Goal: Find specific page/section: Find specific page/section

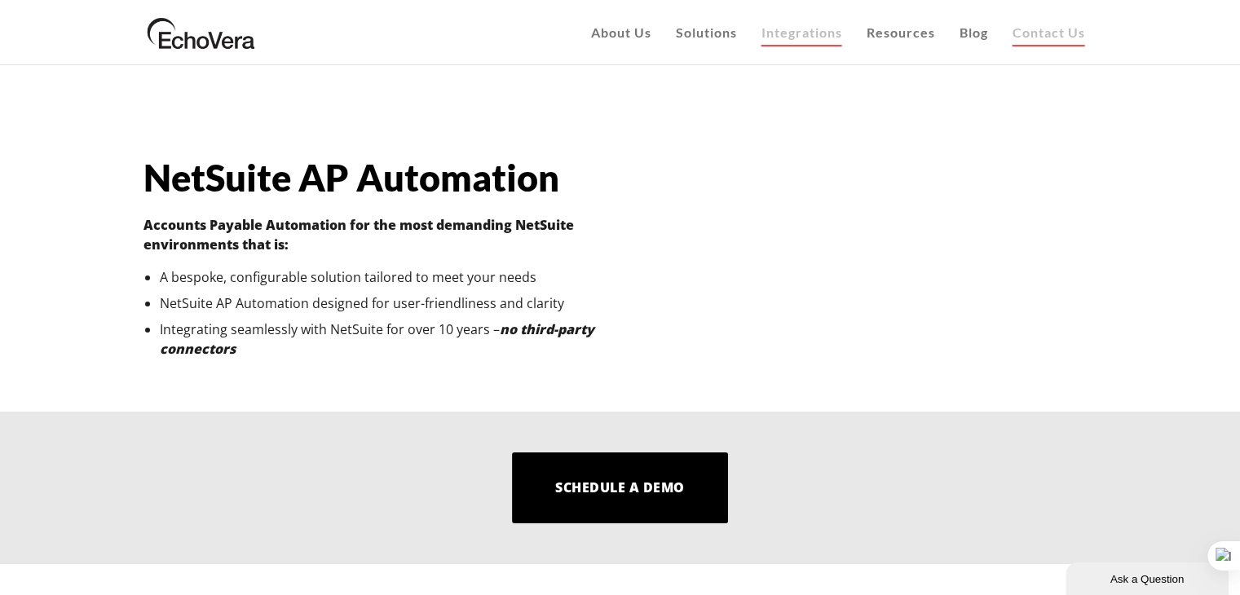
click at [1035, 38] on span "Contact Us" at bounding box center [1049, 31] width 73 height 15
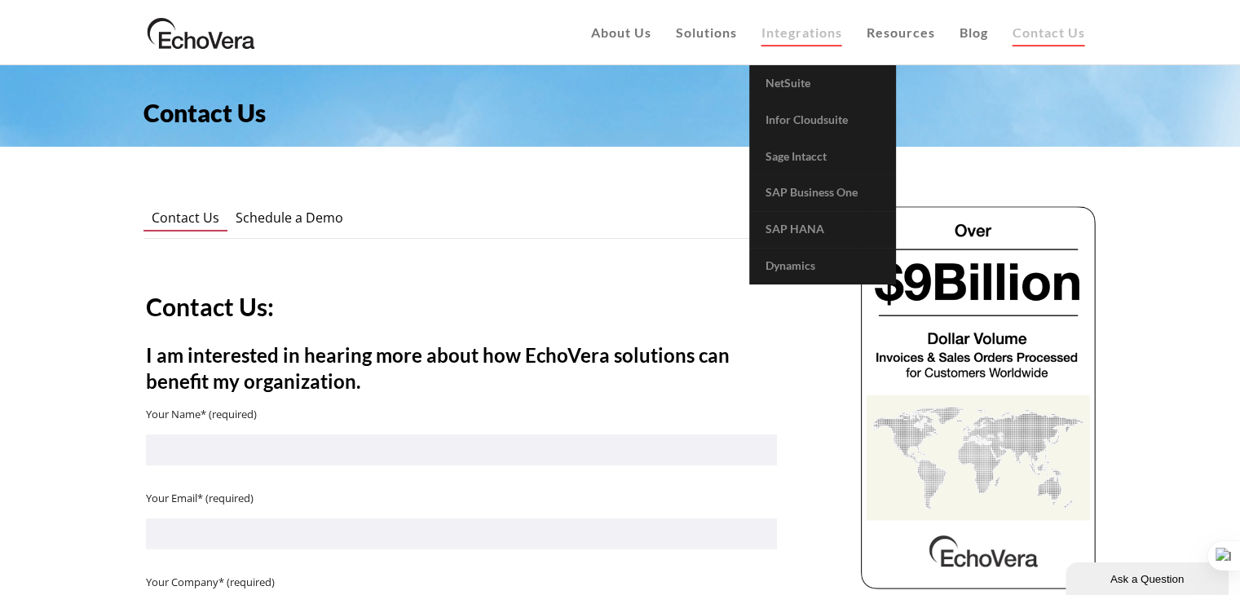
click at [800, 32] on span "Integrations" at bounding box center [802, 31] width 81 height 15
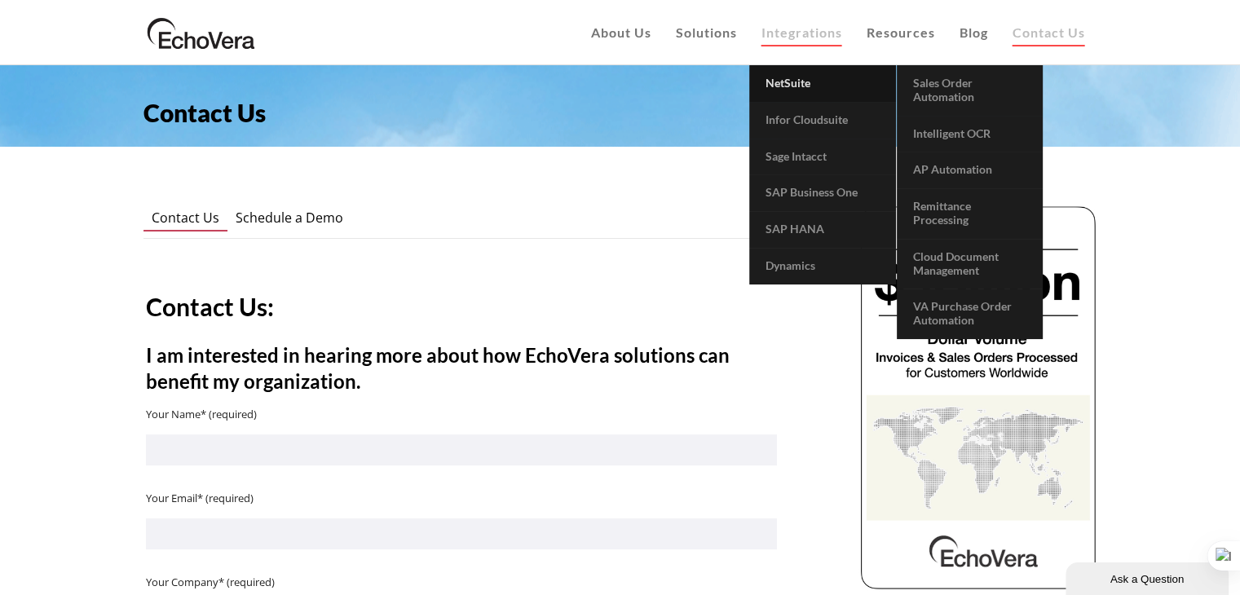
click at [803, 73] on link "NetSuite" at bounding box center [822, 83] width 147 height 37
click at [804, 85] on span "NetSuite" at bounding box center [788, 83] width 45 height 14
click at [809, 85] on span "NetSuite" at bounding box center [788, 83] width 45 height 14
click at [946, 173] on span "AP Automation" at bounding box center [952, 169] width 79 height 14
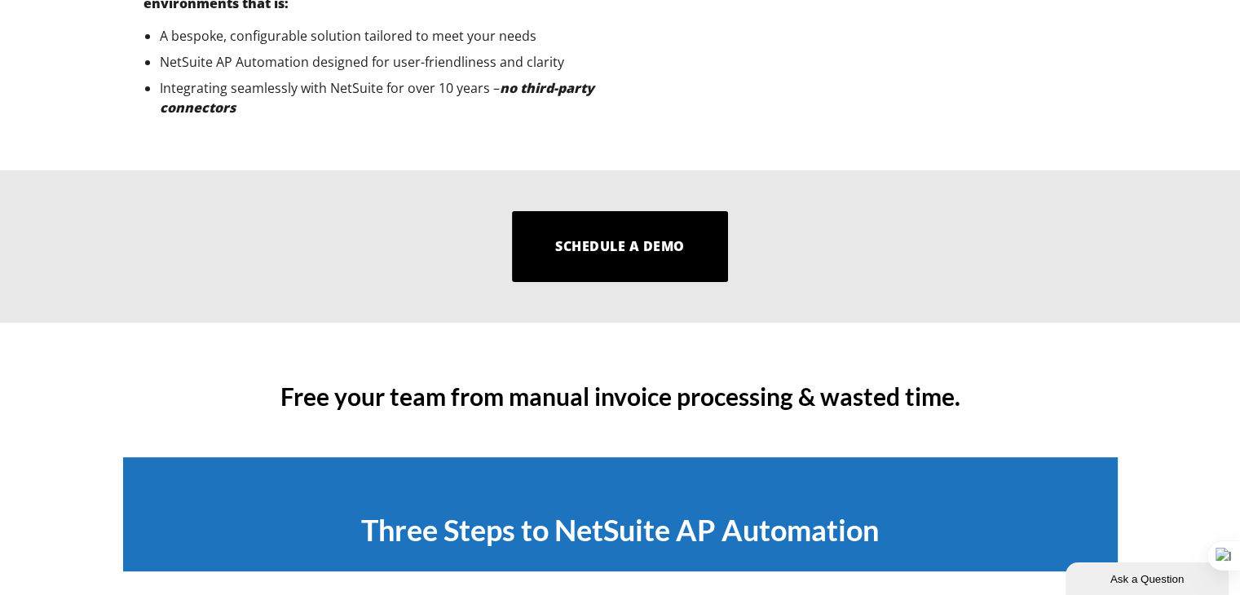
scroll to position [245, 0]
